Goal: Task Accomplishment & Management: Manage account settings

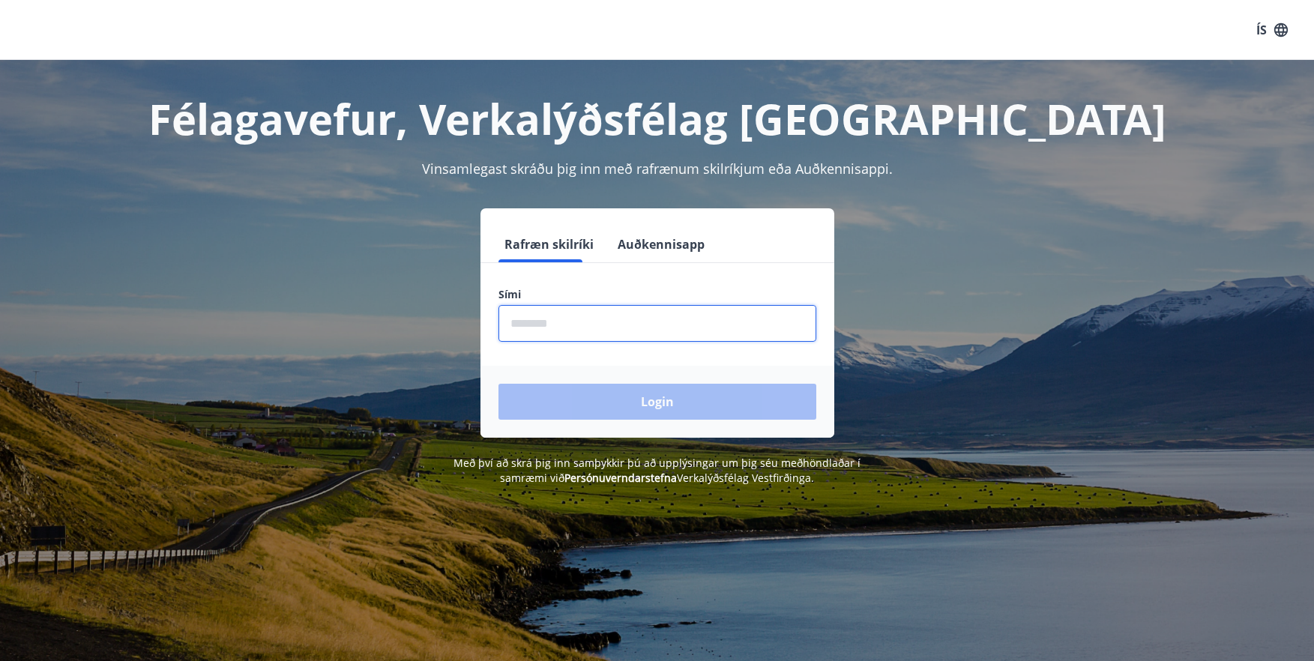
click at [576, 325] on input "phone" at bounding box center [657, 323] width 318 height 37
type input "********"
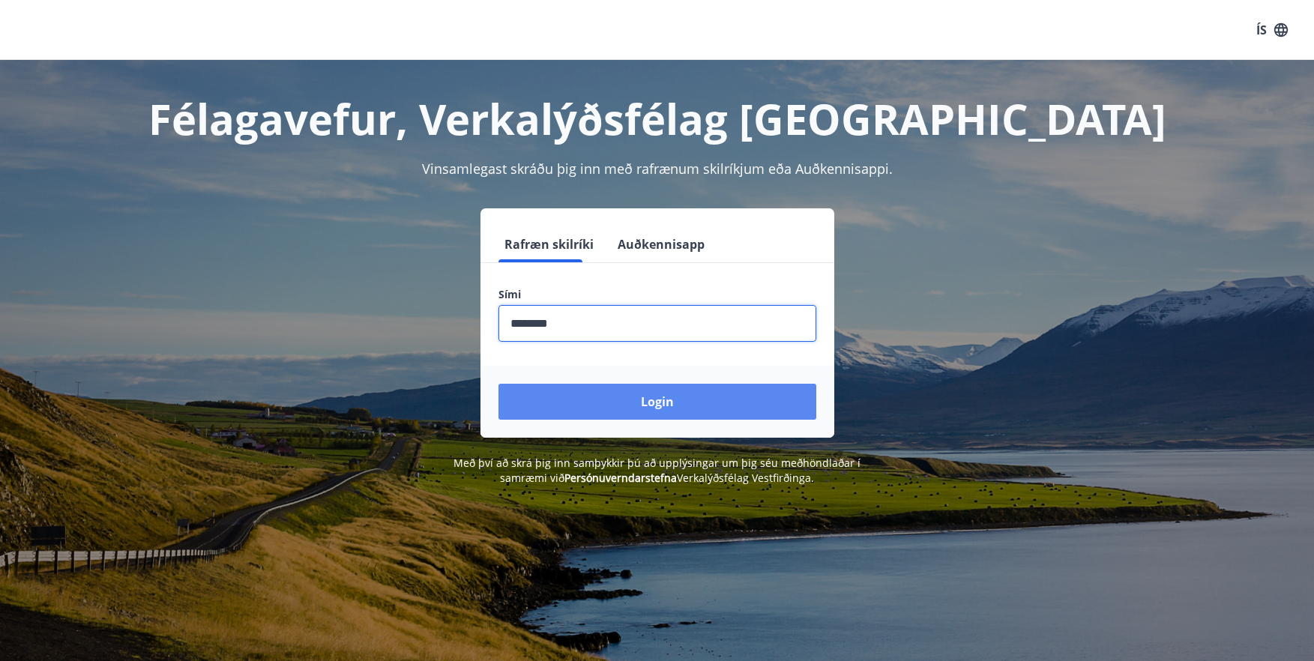
click at [590, 397] on button "Login" at bounding box center [657, 402] width 318 height 36
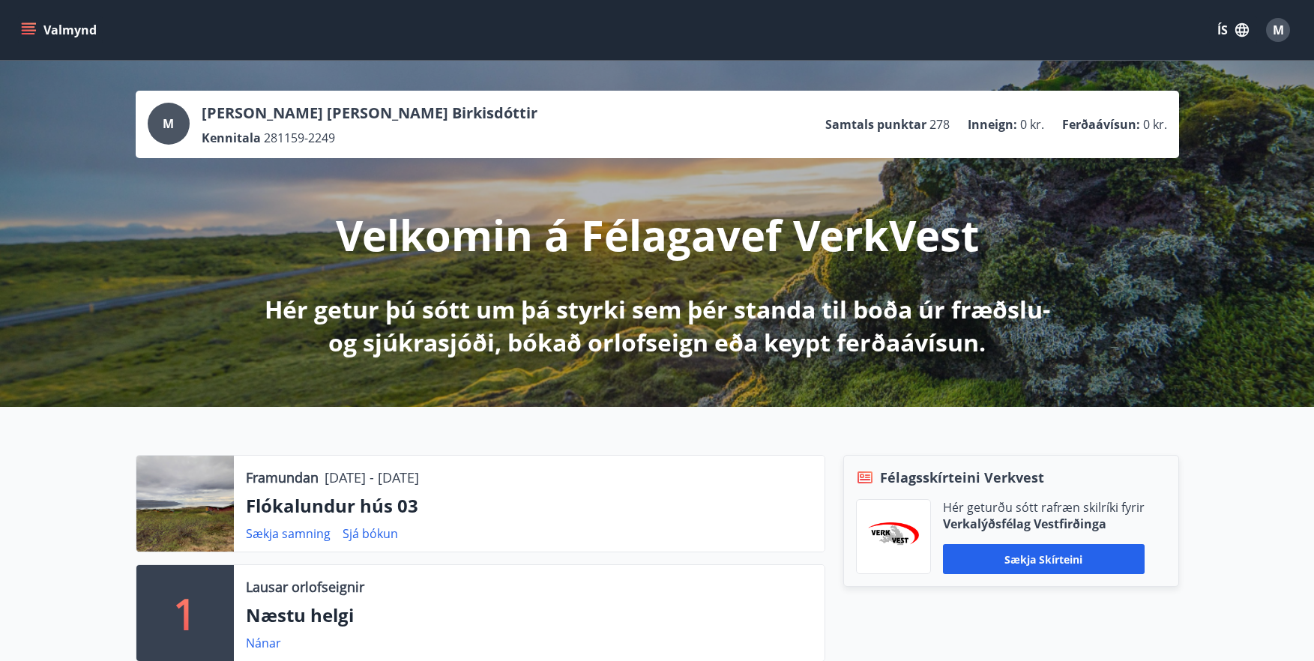
click at [28, 24] on icon "menu" at bounding box center [30, 23] width 16 height 1
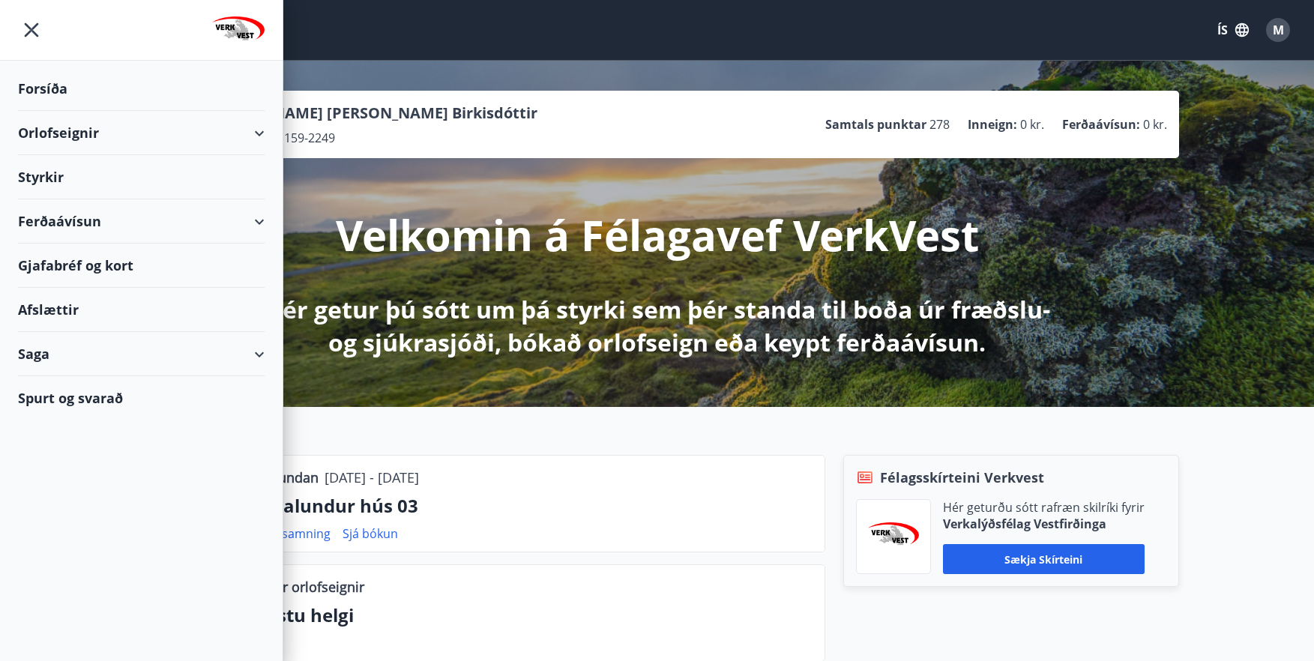
click at [87, 111] on div "Styrkir" at bounding box center [141, 89] width 247 height 44
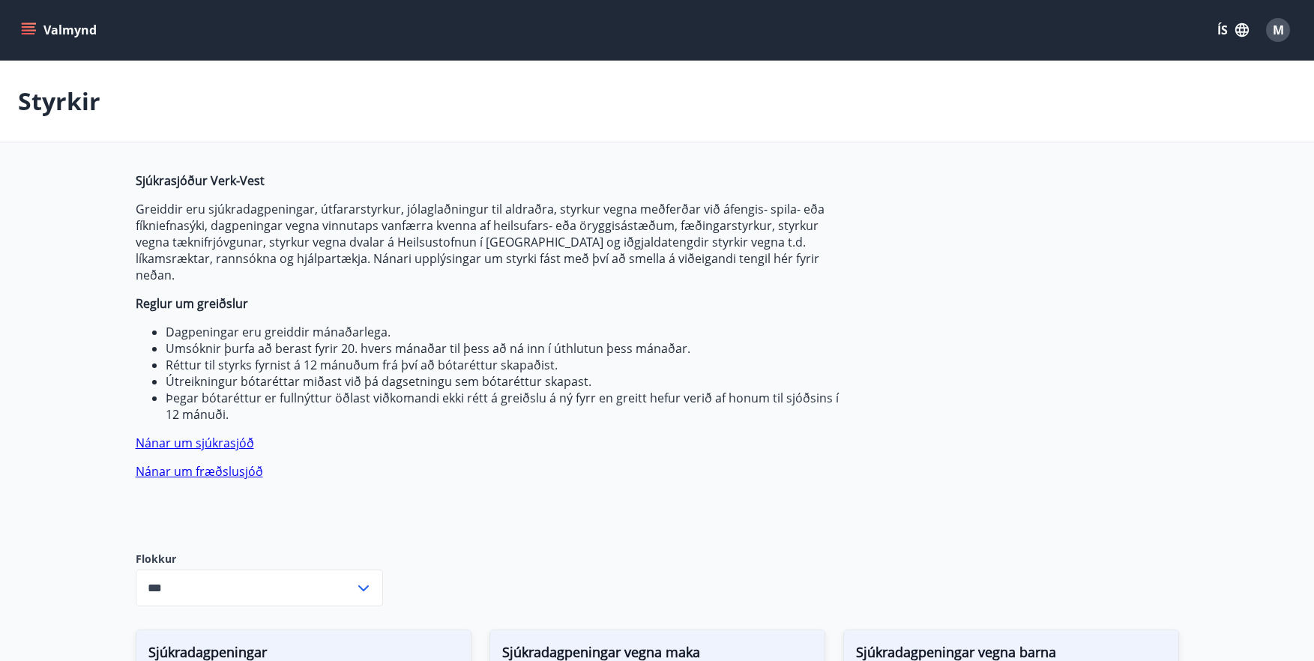
type input "***"
click at [28, 25] on icon "menu" at bounding box center [28, 29] width 15 height 15
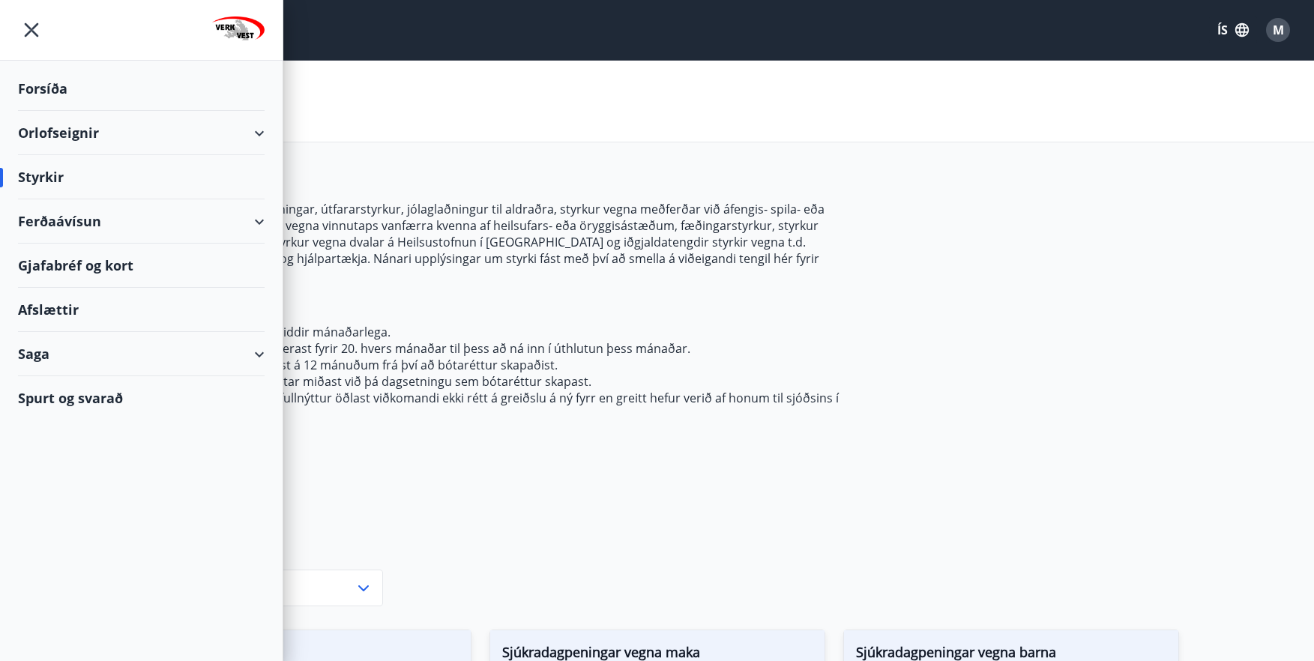
click at [118, 360] on div "Saga" at bounding box center [141, 354] width 247 height 44
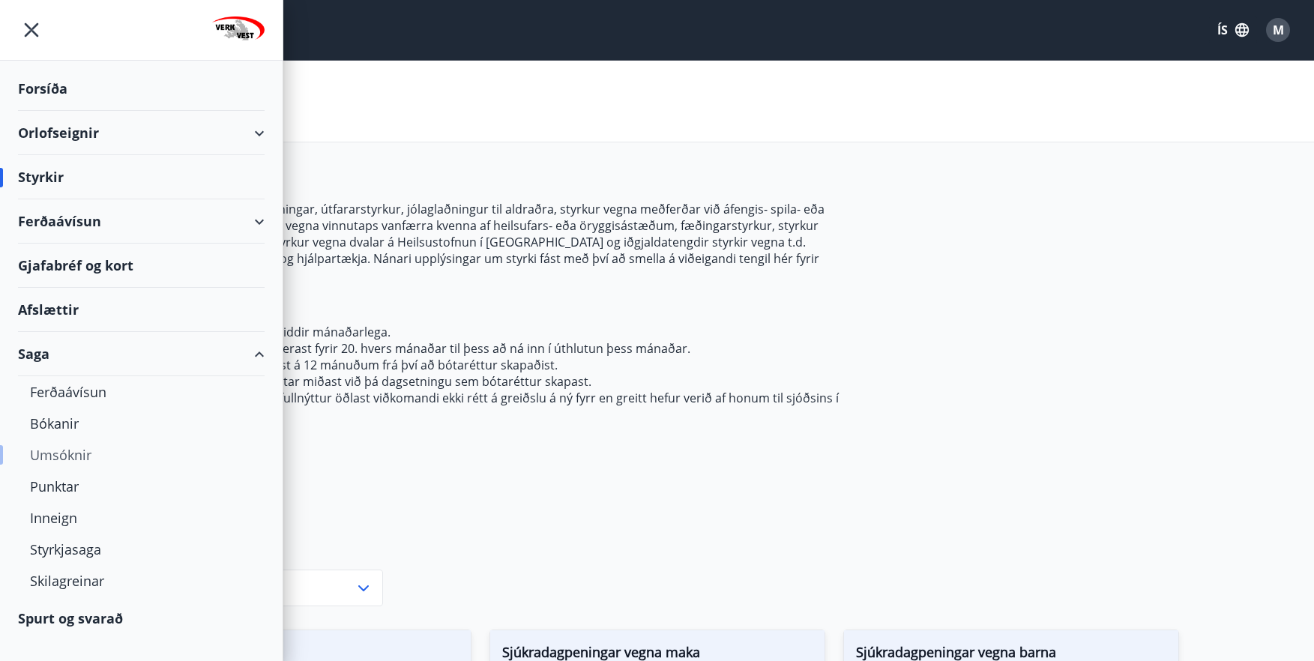
click at [79, 455] on div "Umsóknir" at bounding box center [141, 454] width 223 height 31
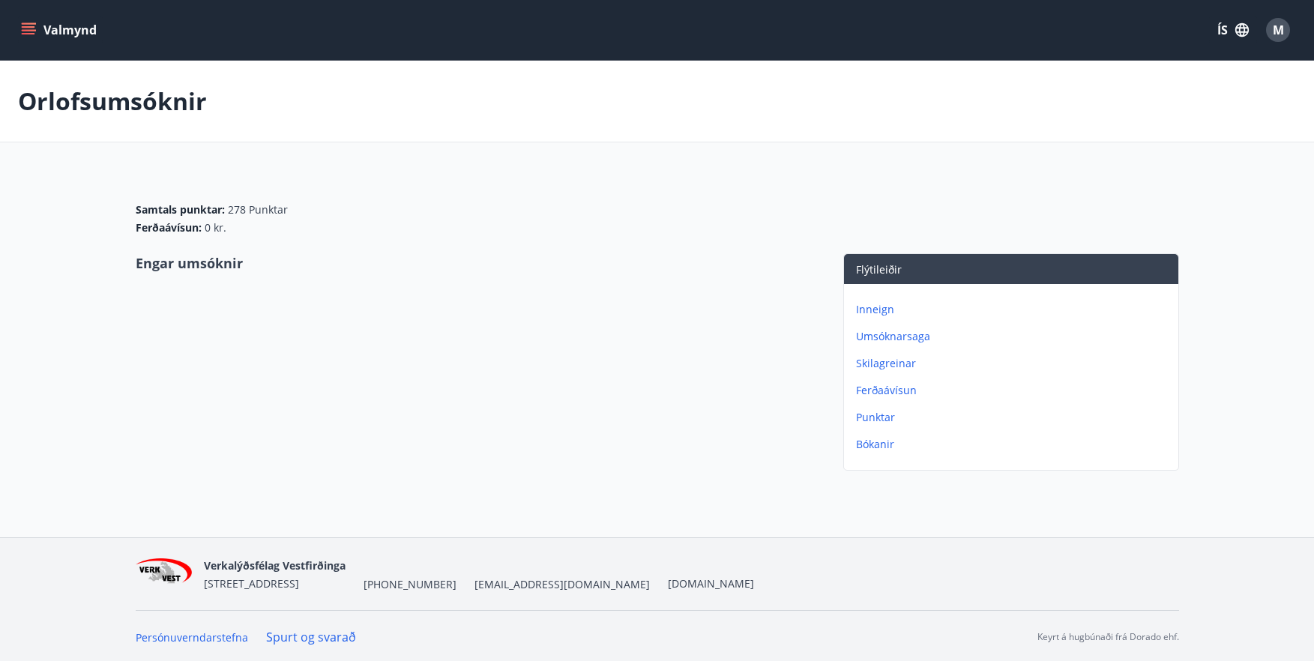
click at [918, 338] on p "Umsóknarsaga" at bounding box center [1014, 336] width 316 height 15
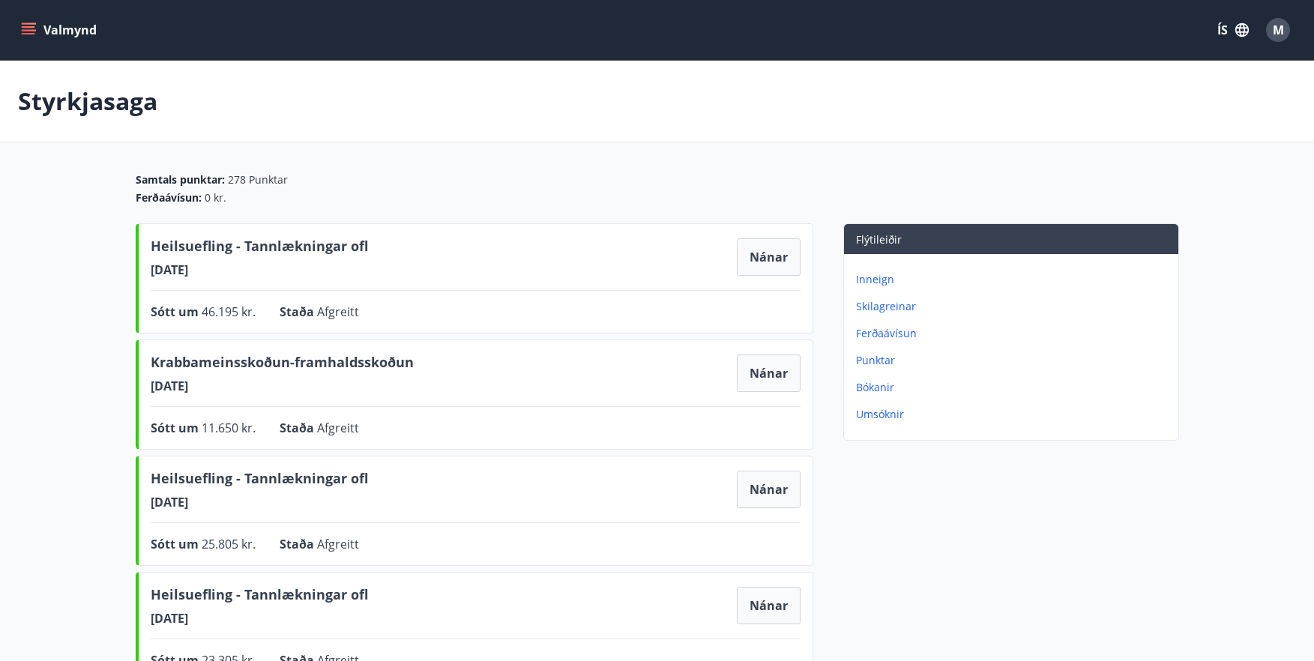
click at [895, 304] on p "Skilagreinar" at bounding box center [1014, 306] width 316 height 15
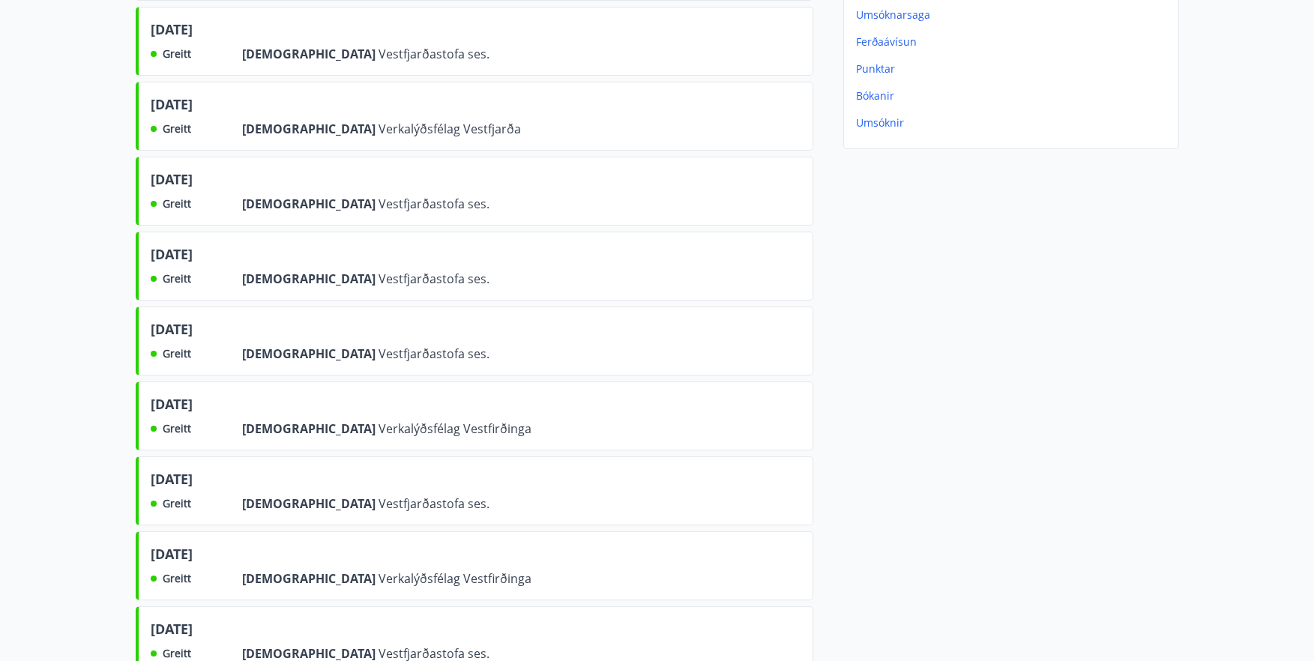
scroll to position [75, 0]
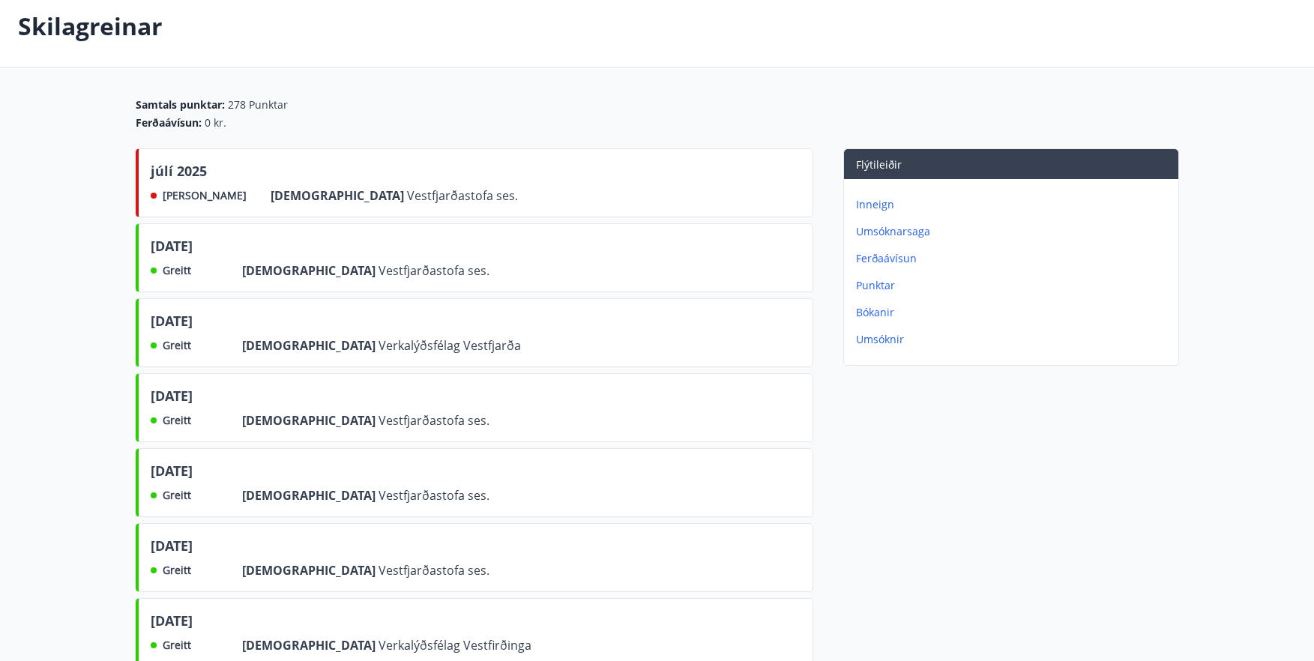
click at [885, 340] on p "Umsóknir" at bounding box center [1014, 339] width 316 height 15
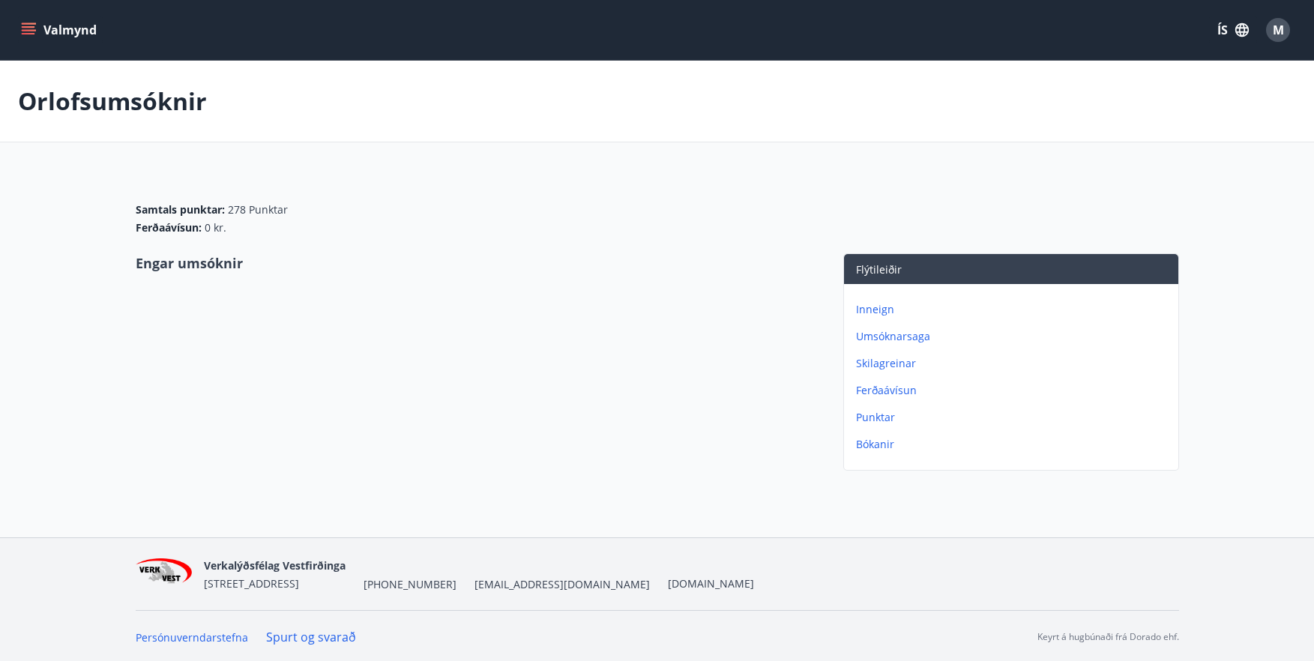
click at [867, 417] on p "Punktar" at bounding box center [1014, 417] width 316 height 15
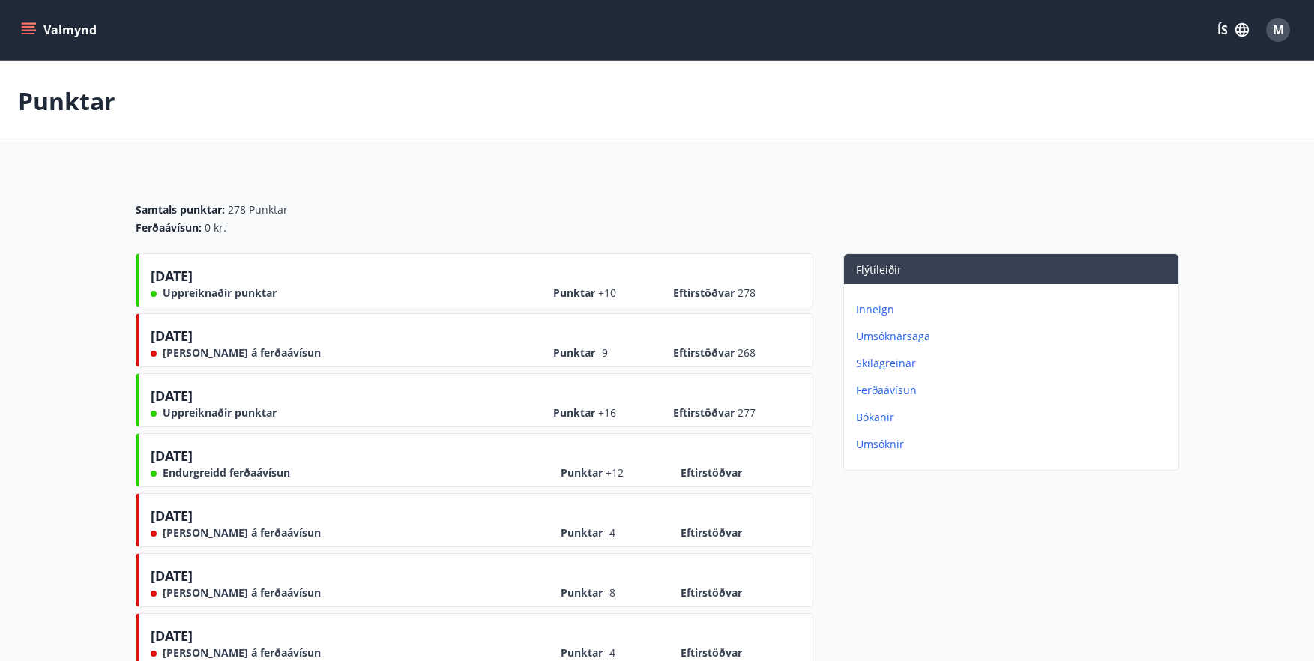
click at [885, 385] on p "Ferðaávísun" at bounding box center [1014, 390] width 316 height 15
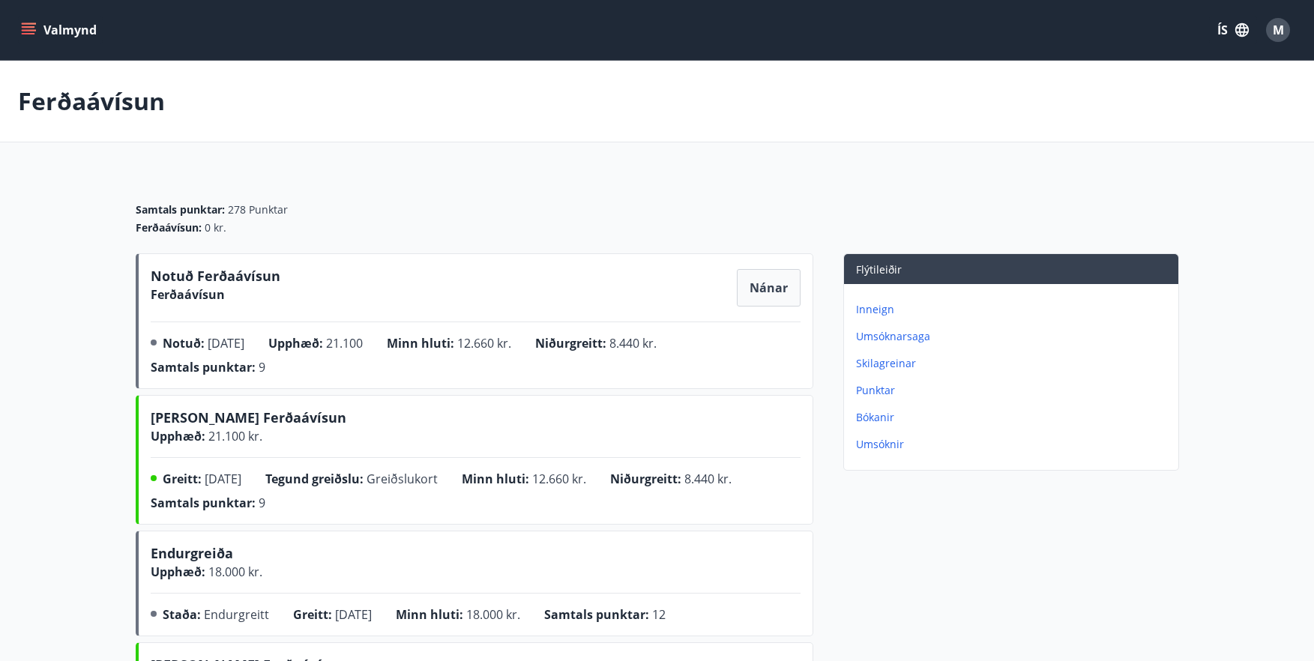
click at [874, 306] on p "Inneign" at bounding box center [1014, 309] width 316 height 15
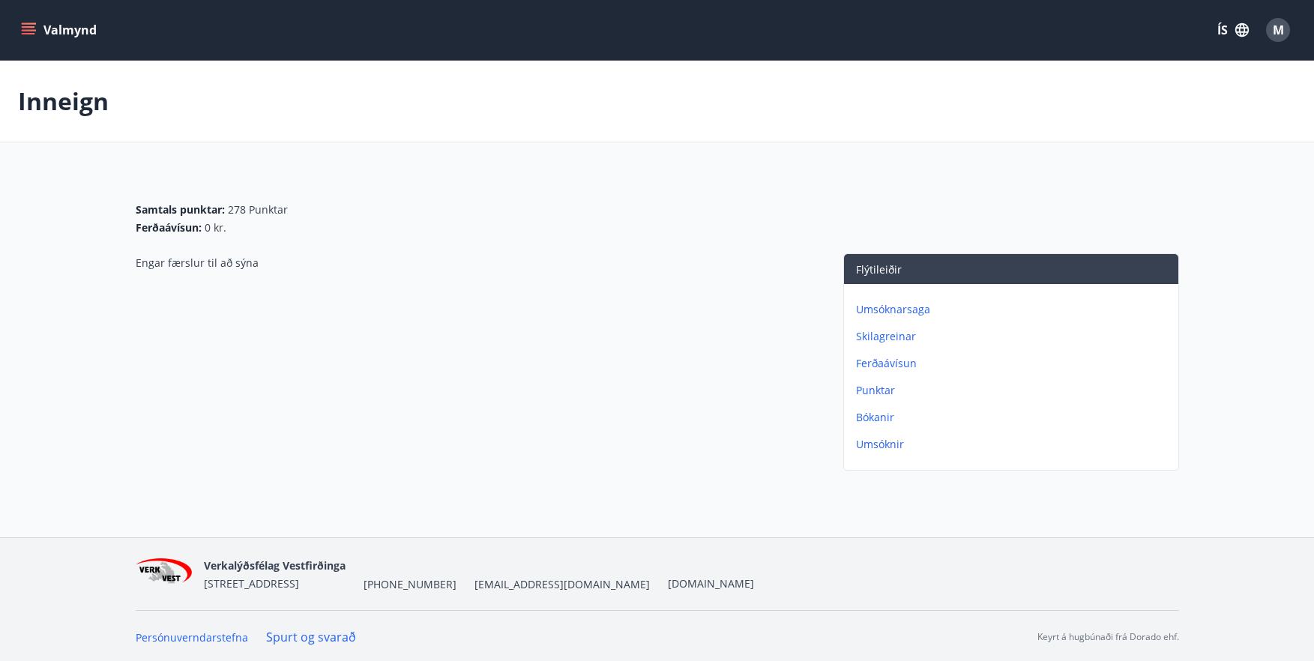
click at [35, 31] on icon "menu" at bounding box center [28, 29] width 15 height 15
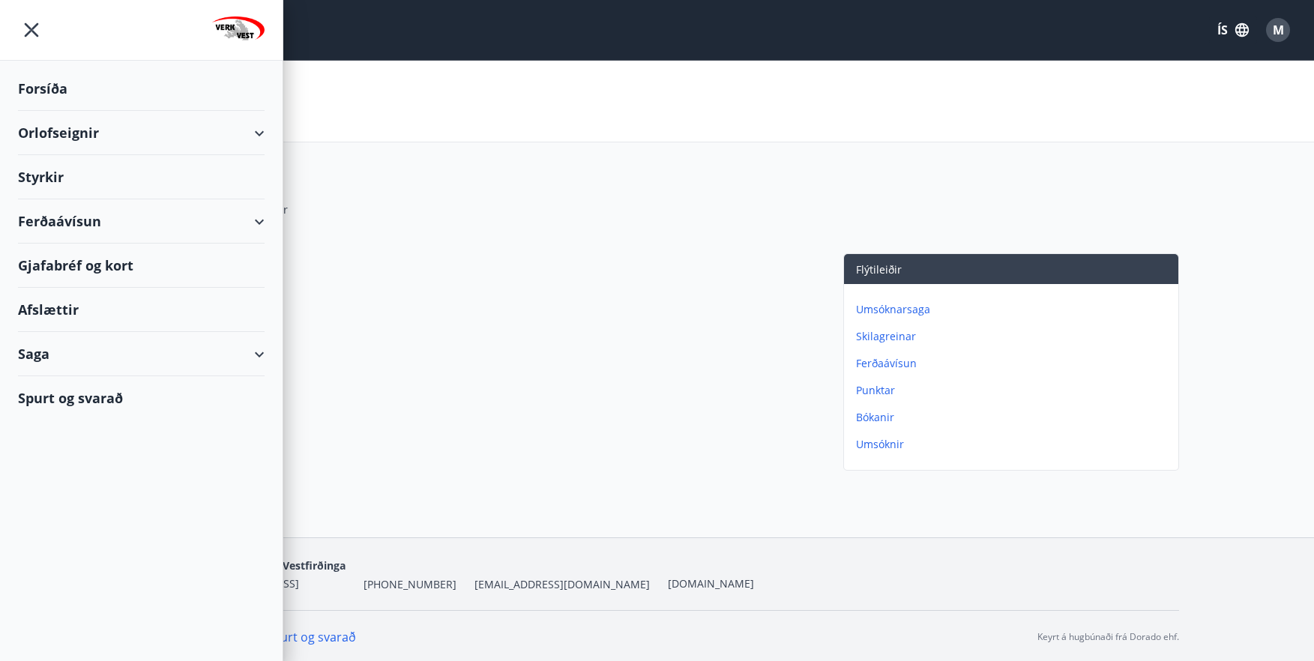
click at [106, 363] on div "Saga" at bounding box center [141, 354] width 247 height 44
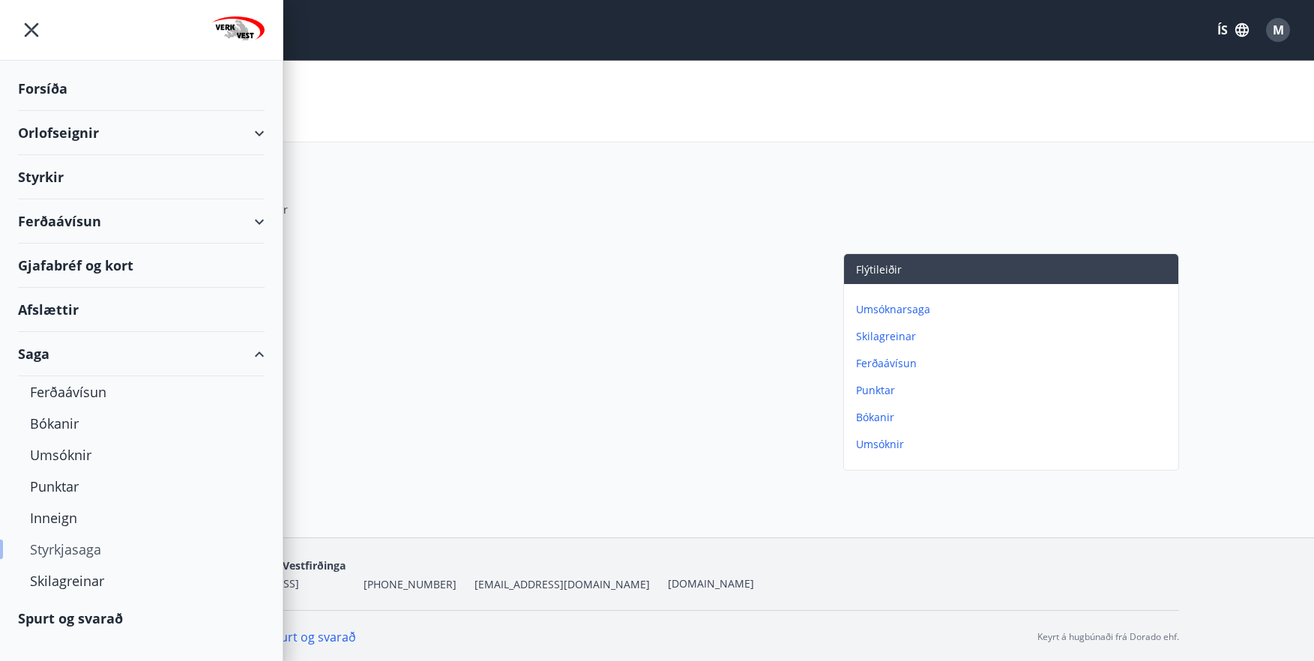
click at [85, 549] on div "Styrkjasaga" at bounding box center [141, 549] width 223 height 31
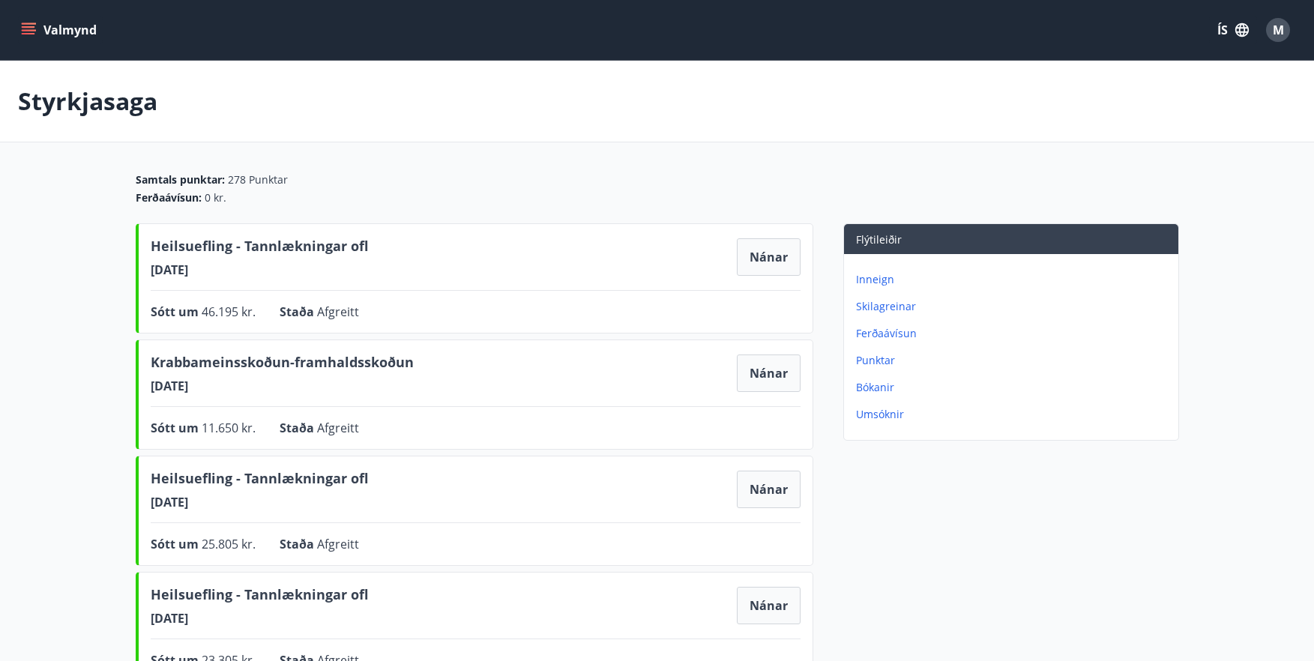
click at [1285, 31] on div "M" at bounding box center [1278, 30] width 24 height 24
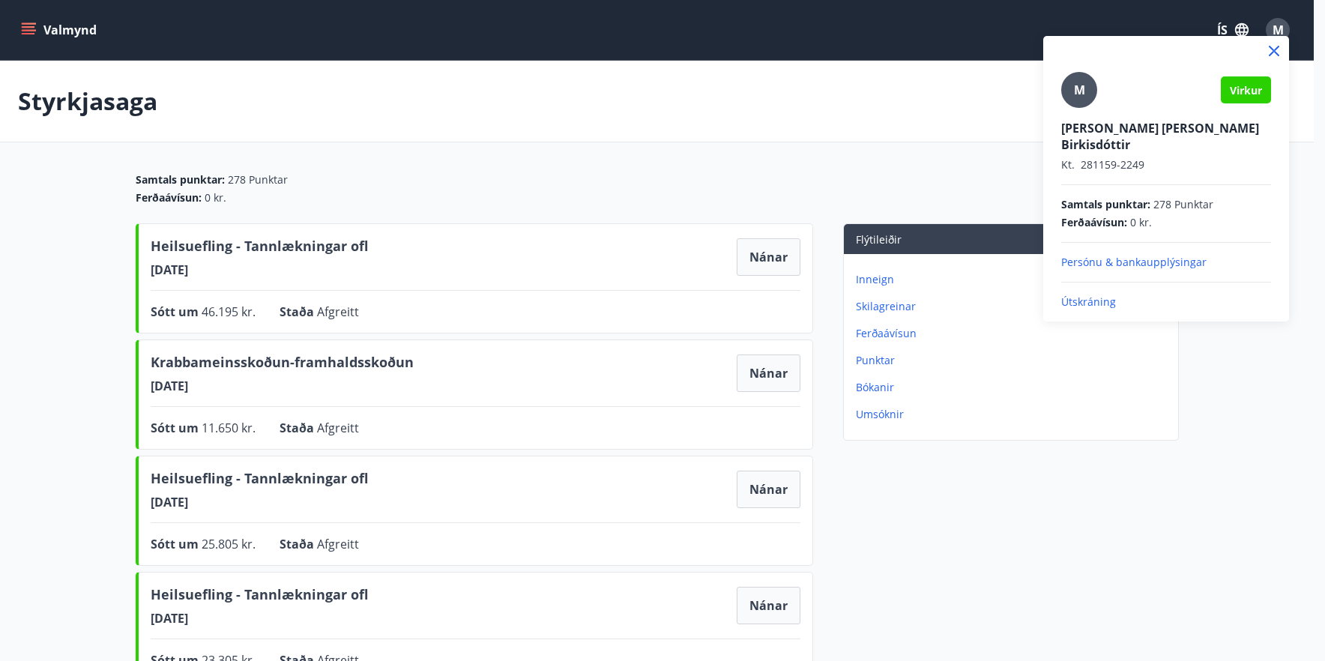
click at [1094, 255] on p "Persónu & bankaupplýsingar" at bounding box center [1166, 262] width 210 height 15
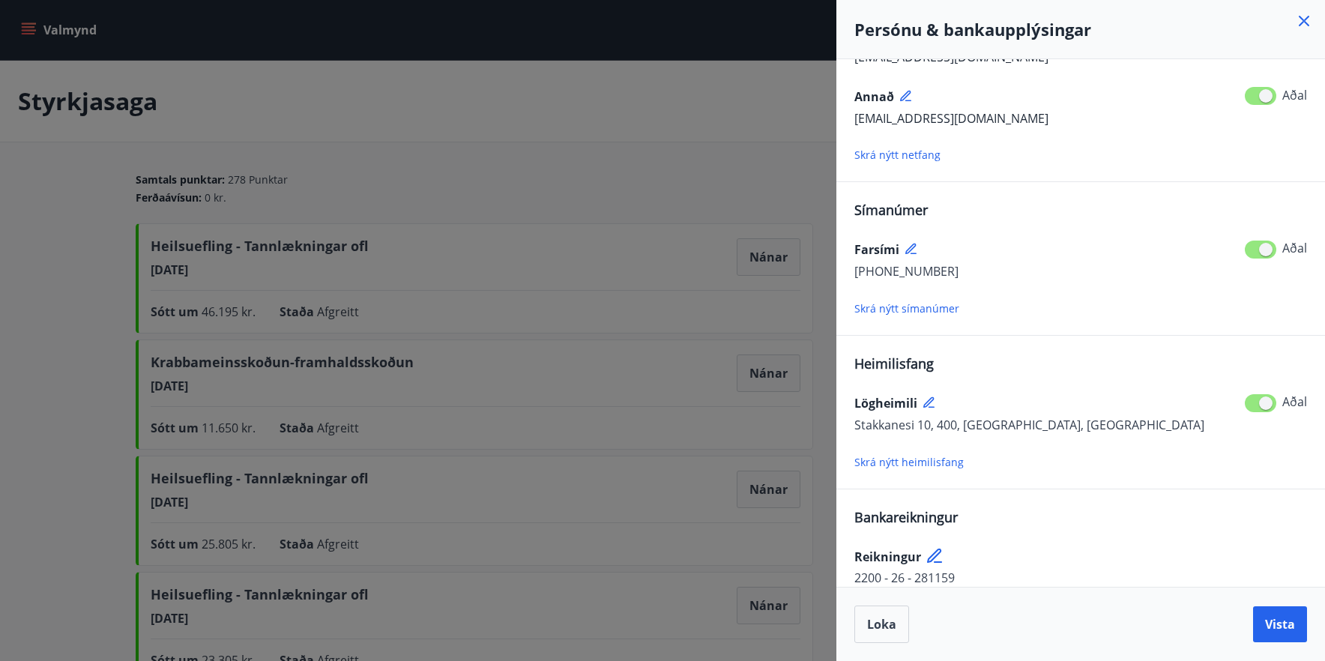
scroll to position [109, 0]
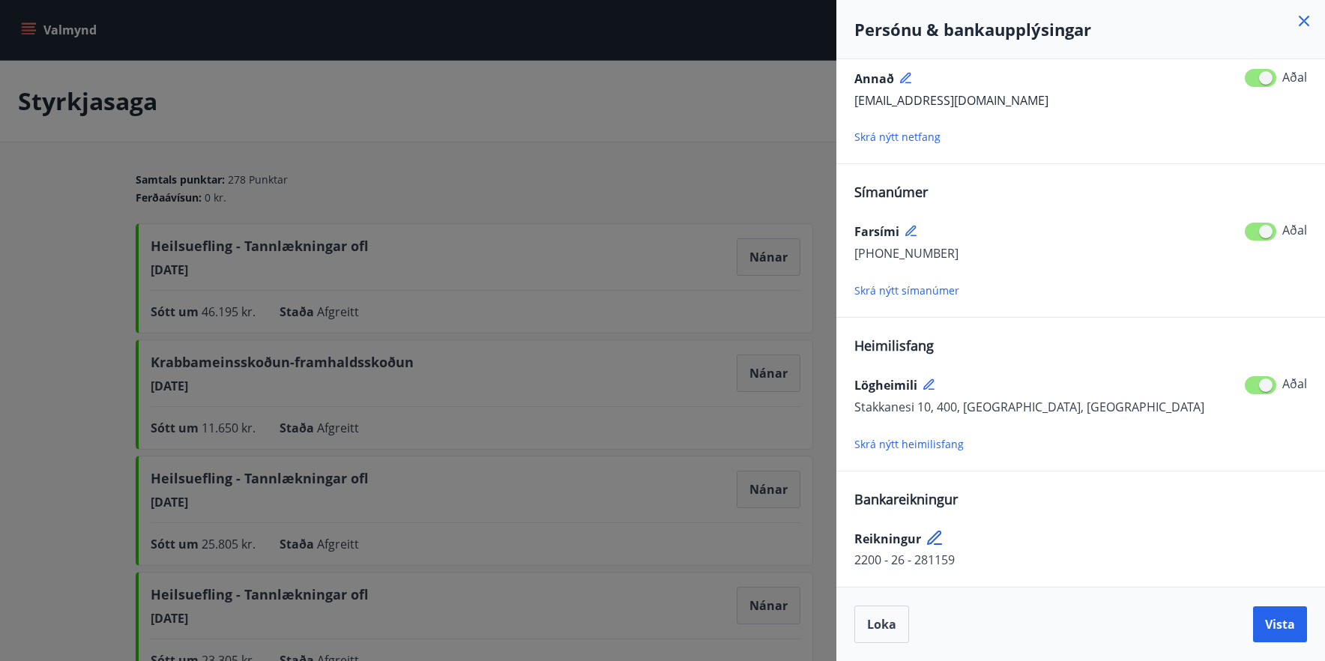
click at [1271, 622] on span "Vista" at bounding box center [1280, 624] width 30 height 16
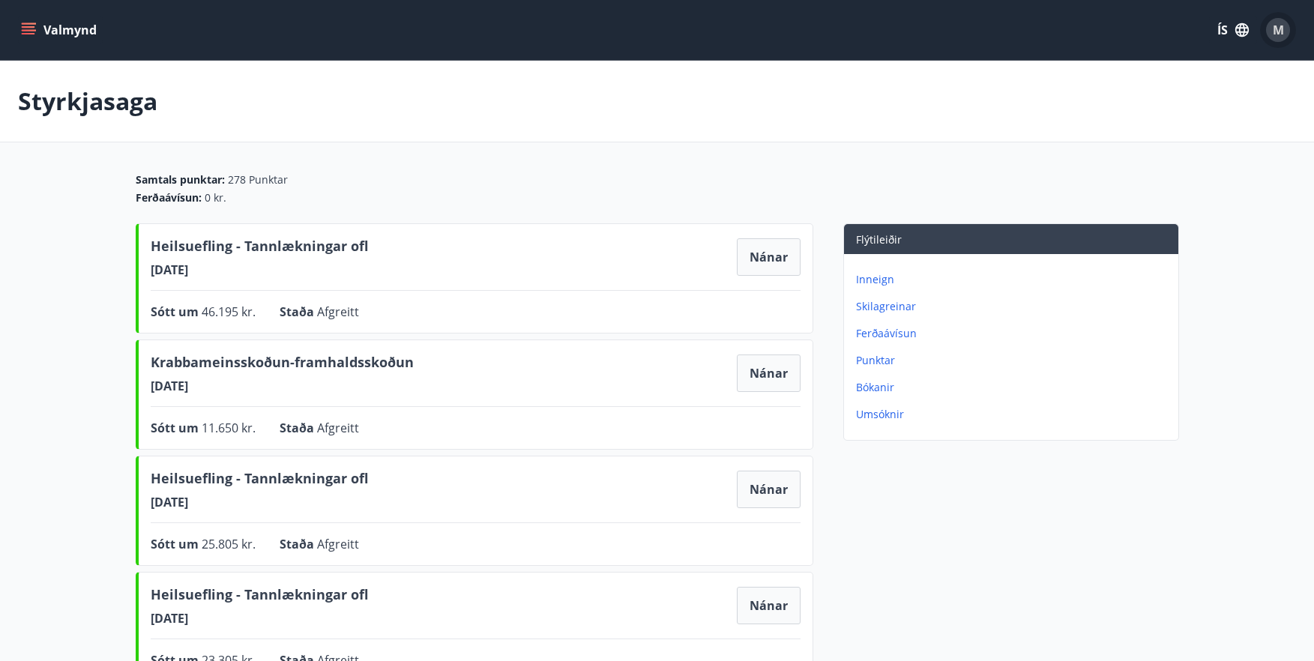
click at [1281, 29] on span "M" at bounding box center [1278, 30] width 11 height 16
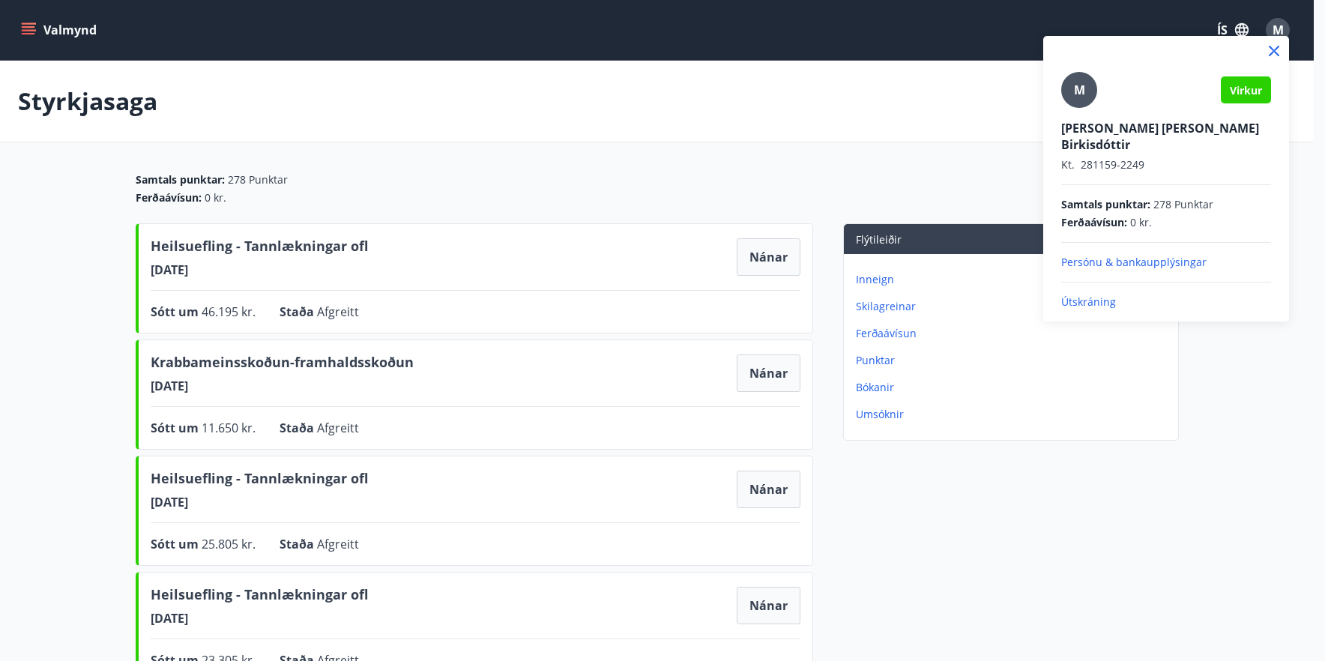
click at [1083, 295] on p "Útskráning" at bounding box center [1166, 302] width 210 height 15
